Goal: Task Accomplishment & Management: Manage account settings

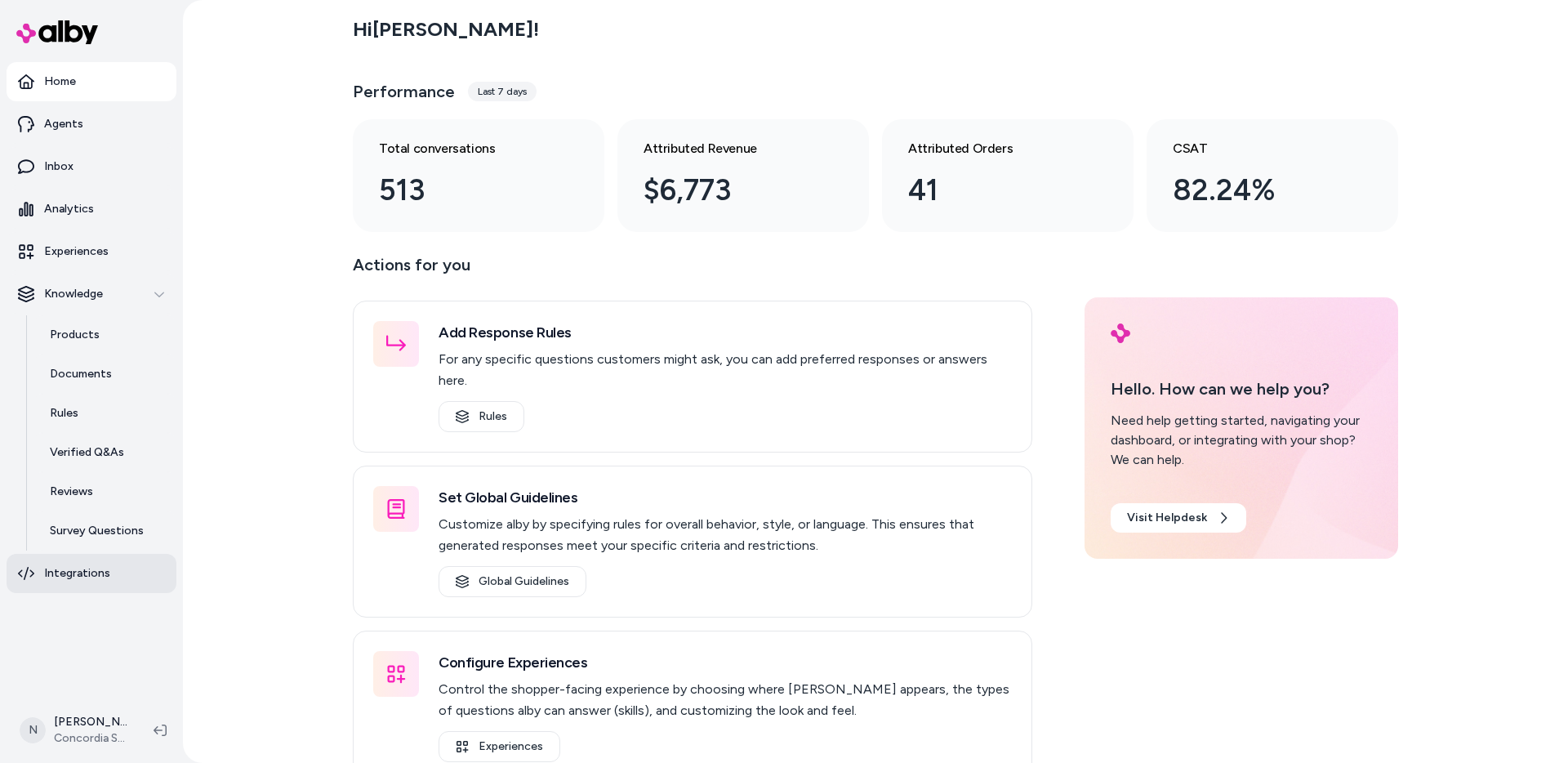
click at [116, 578] on link "Integrations" at bounding box center [91, 573] width 170 height 39
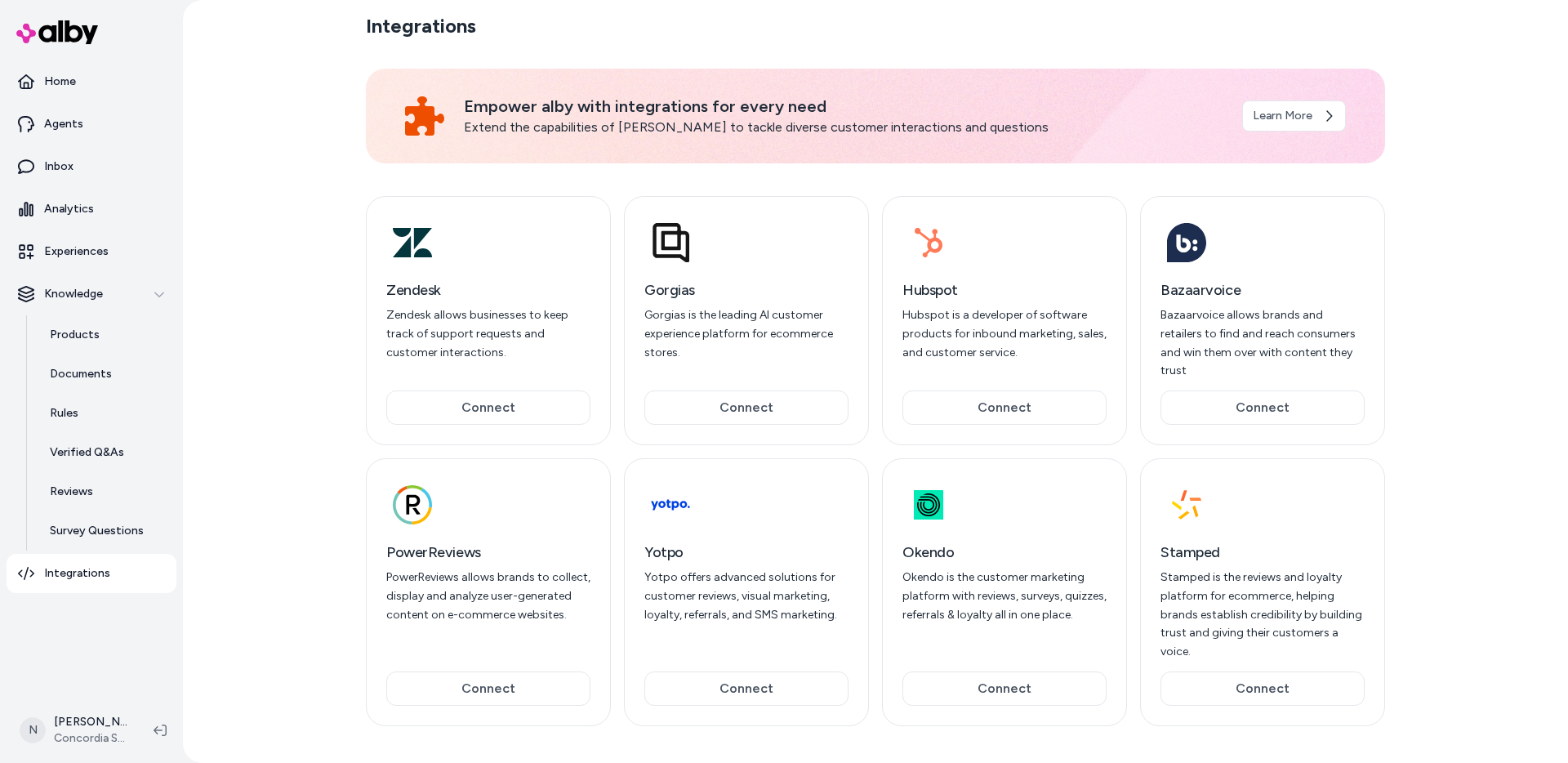
click at [298, 298] on div "Integrations Empower alby with integrations for every need Extend the capabilit…" at bounding box center [875, 381] width 1385 height 763
click at [67, 720] on html "Home Agents Inbox Analytics Experiences Knowledge Products Documents Rules Veri…" at bounding box center [784, 381] width 1568 height 763
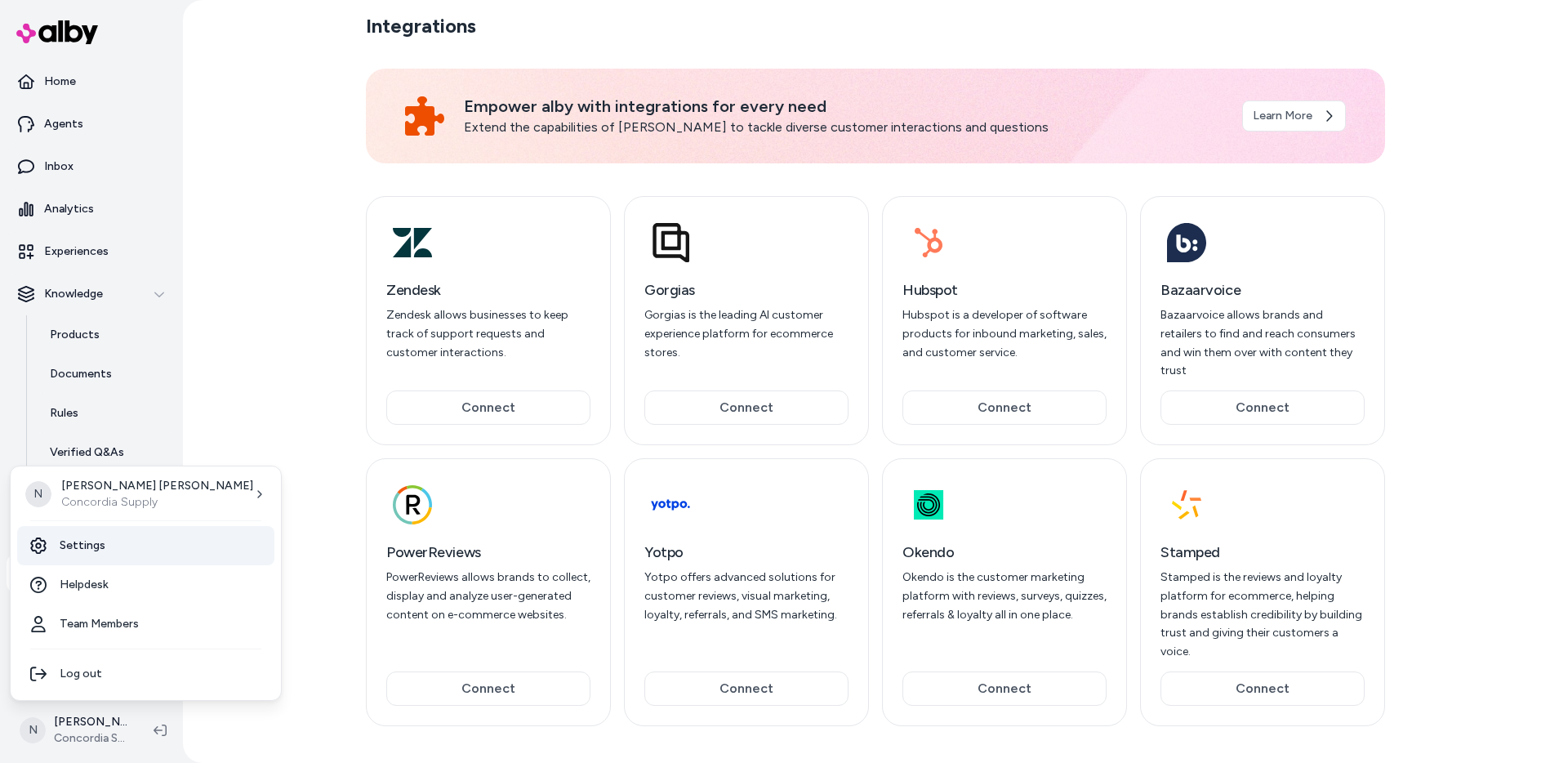
click at [99, 553] on link "Settings" at bounding box center [145, 546] width 257 height 39
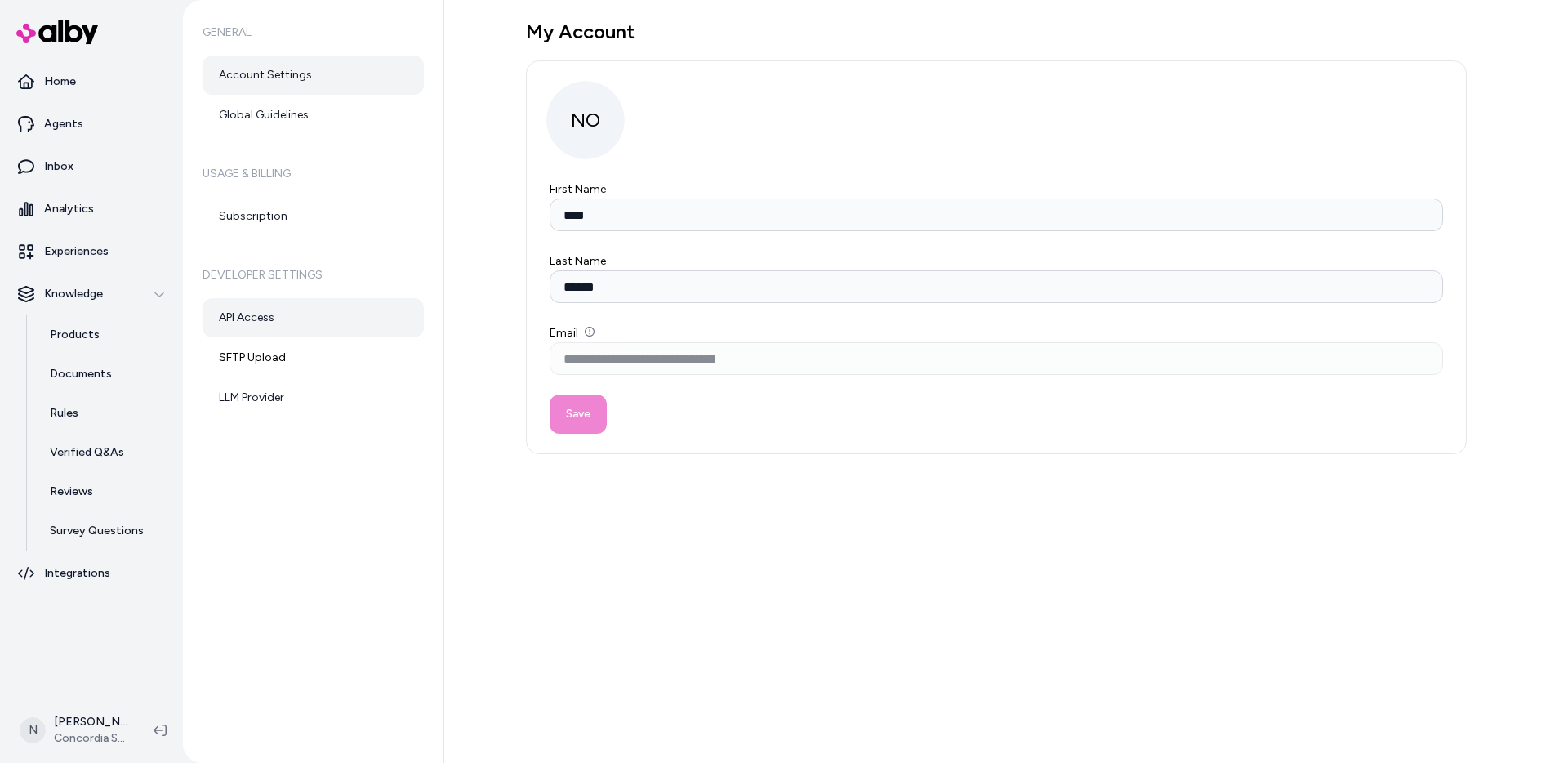
click at [318, 321] on link "API Access" at bounding box center [313, 318] width 221 height 39
